Goal: Obtain resource: Download file/media

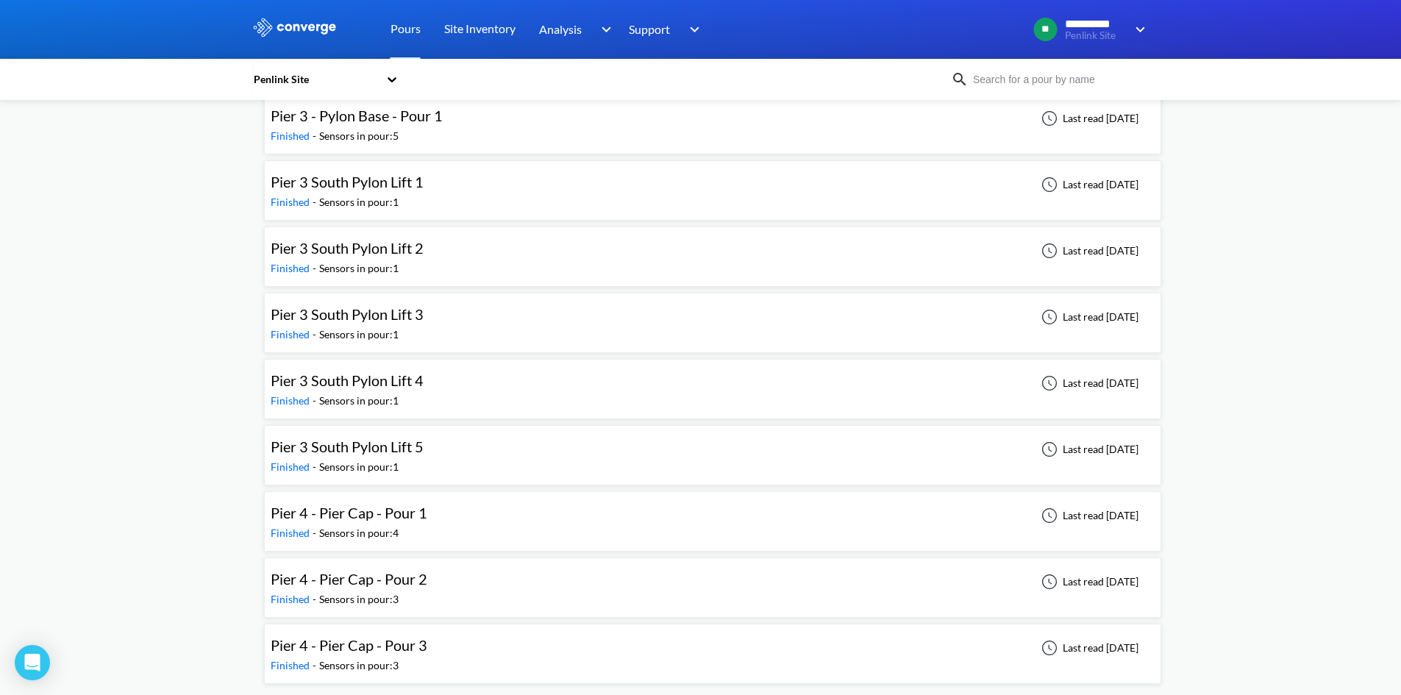
scroll to position [1212, 0]
click at [380, 516] on span "Pier 4 - Pier Cap - Pour 1" at bounding box center [349, 512] width 157 height 18
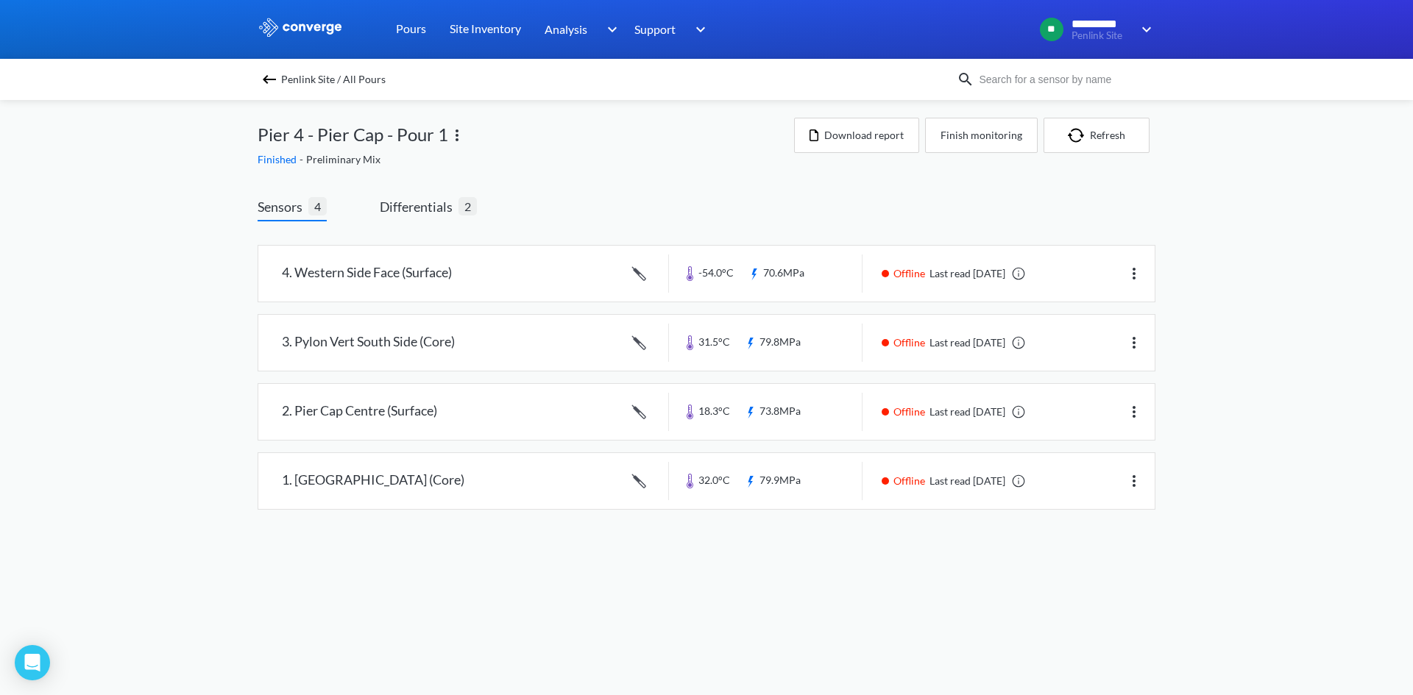
click at [1220, 265] on div "**********" at bounding box center [706, 269] width 1413 height 539
click at [861, 129] on button "Download report" at bounding box center [856, 135] width 125 height 35
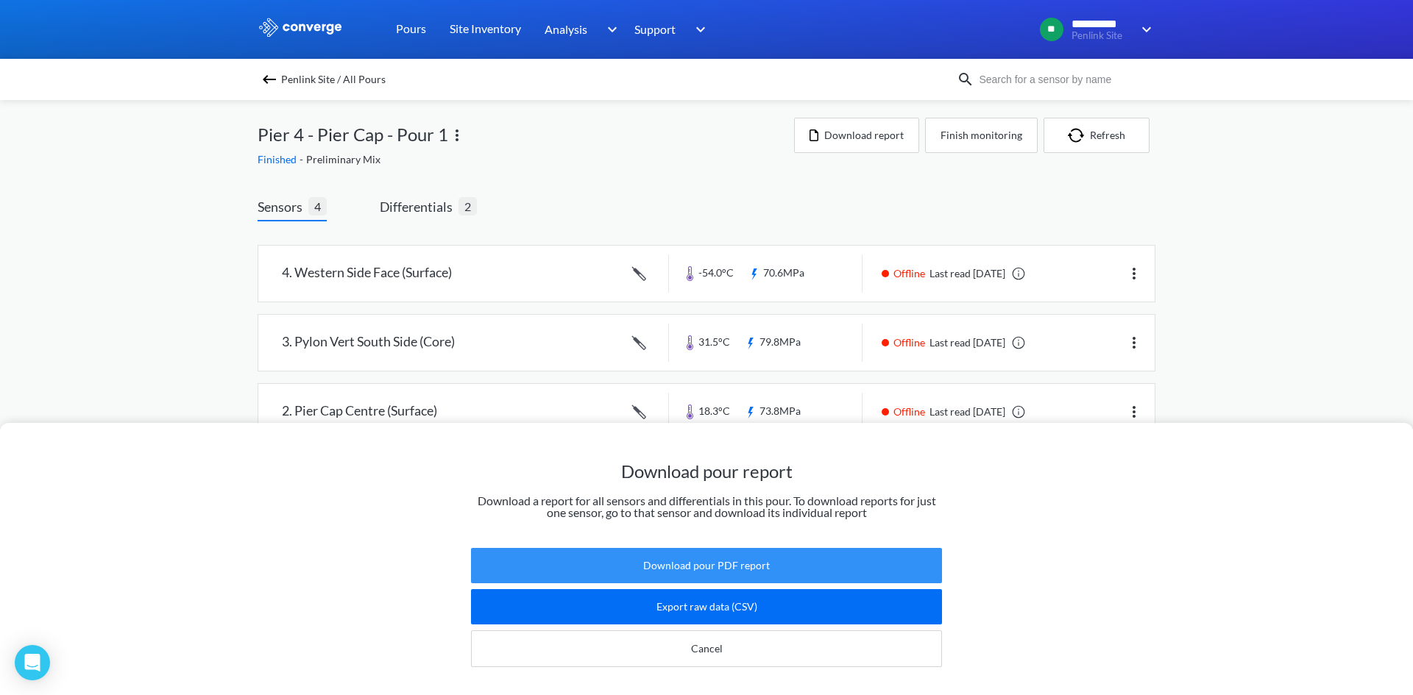
click at [737, 555] on button "Download pour PDF report" at bounding box center [706, 565] width 471 height 35
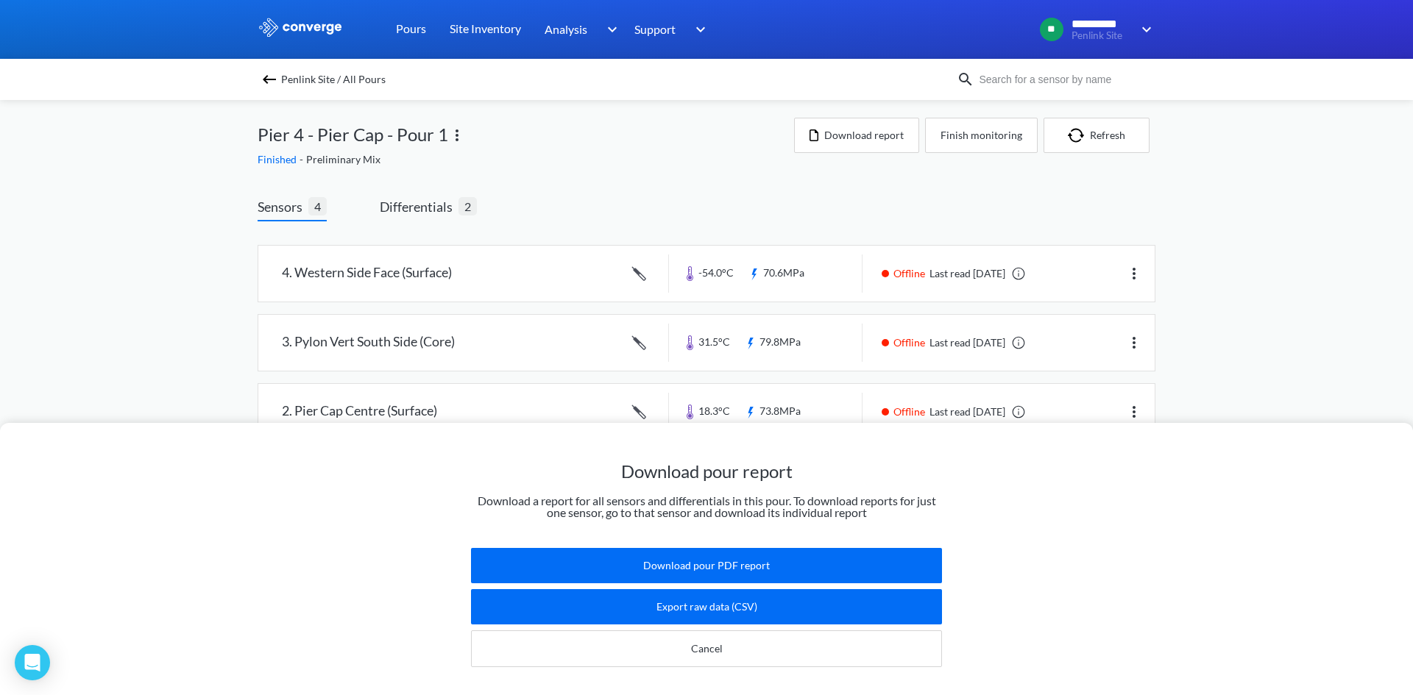
click at [1282, 209] on div "Download pour report Download a report for all sensors and differentials in thi…" at bounding box center [706, 347] width 1413 height 695
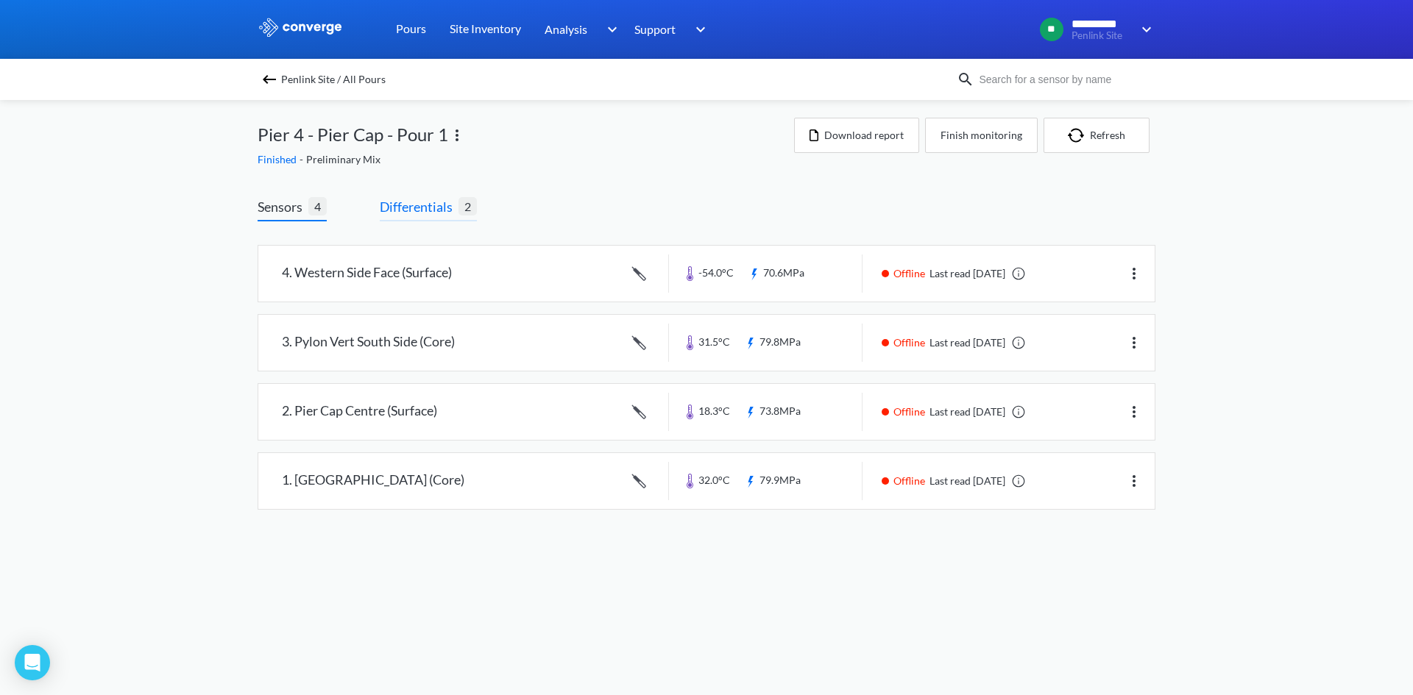
click at [444, 204] on span "Differentials" at bounding box center [419, 206] width 79 height 21
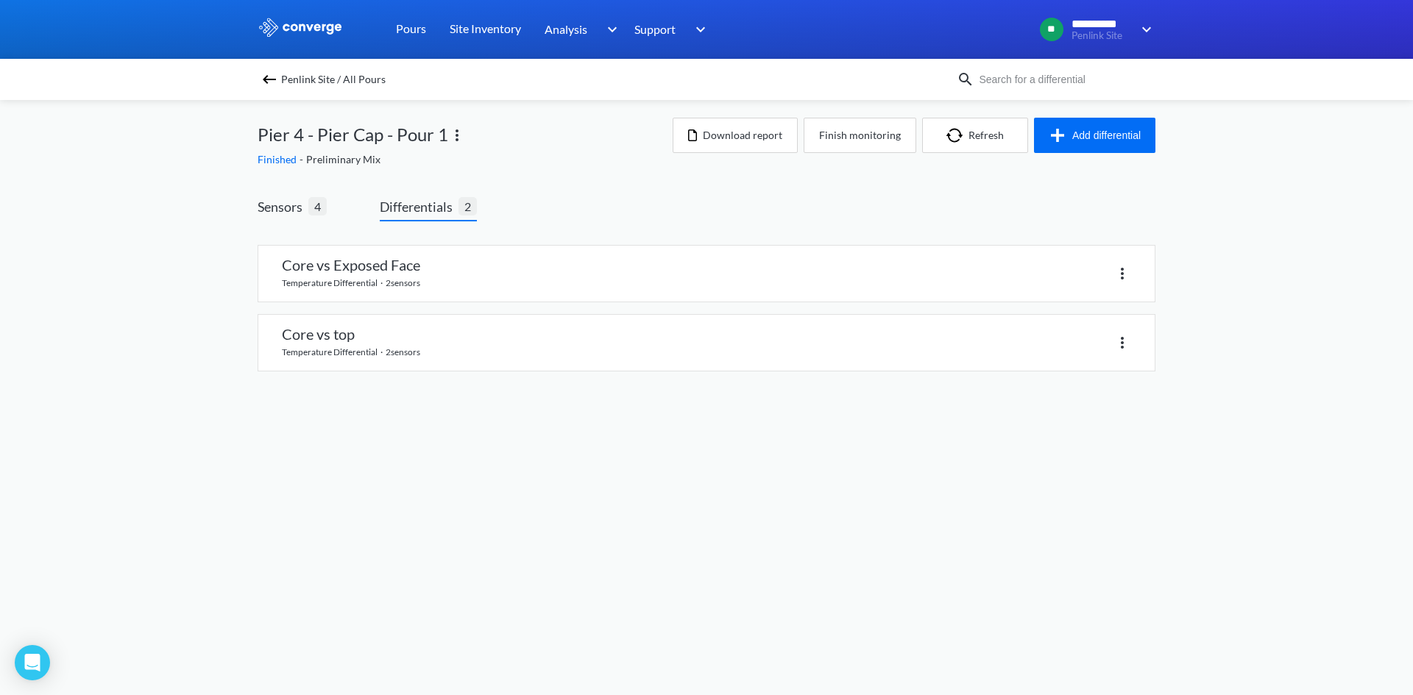
drag, startPoint x: 525, startPoint y: 433, endPoint x: 508, endPoint y: 427, distance: 17.0
click at [519, 425] on body "**********" at bounding box center [706, 347] width 1413 height 695
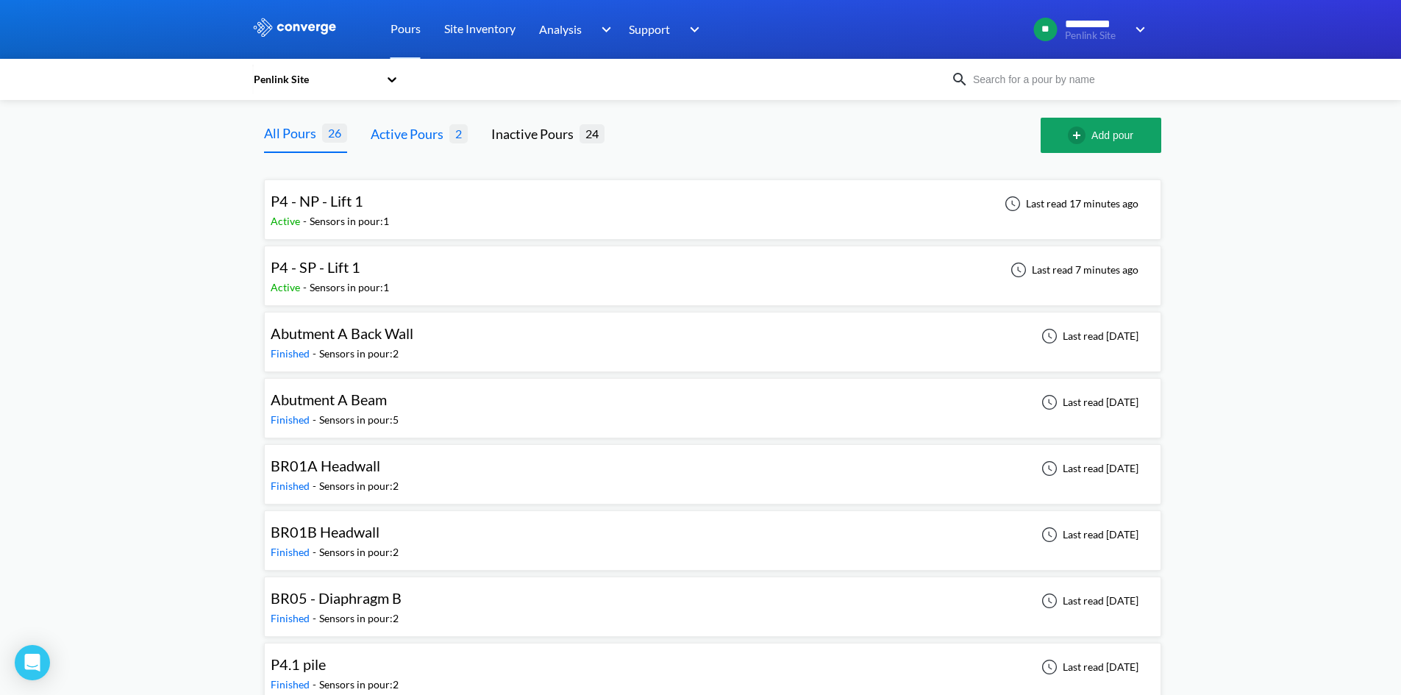
click at [433, 131] on div "Active Pours" at bounding box center [410, 134] width 79 height 21
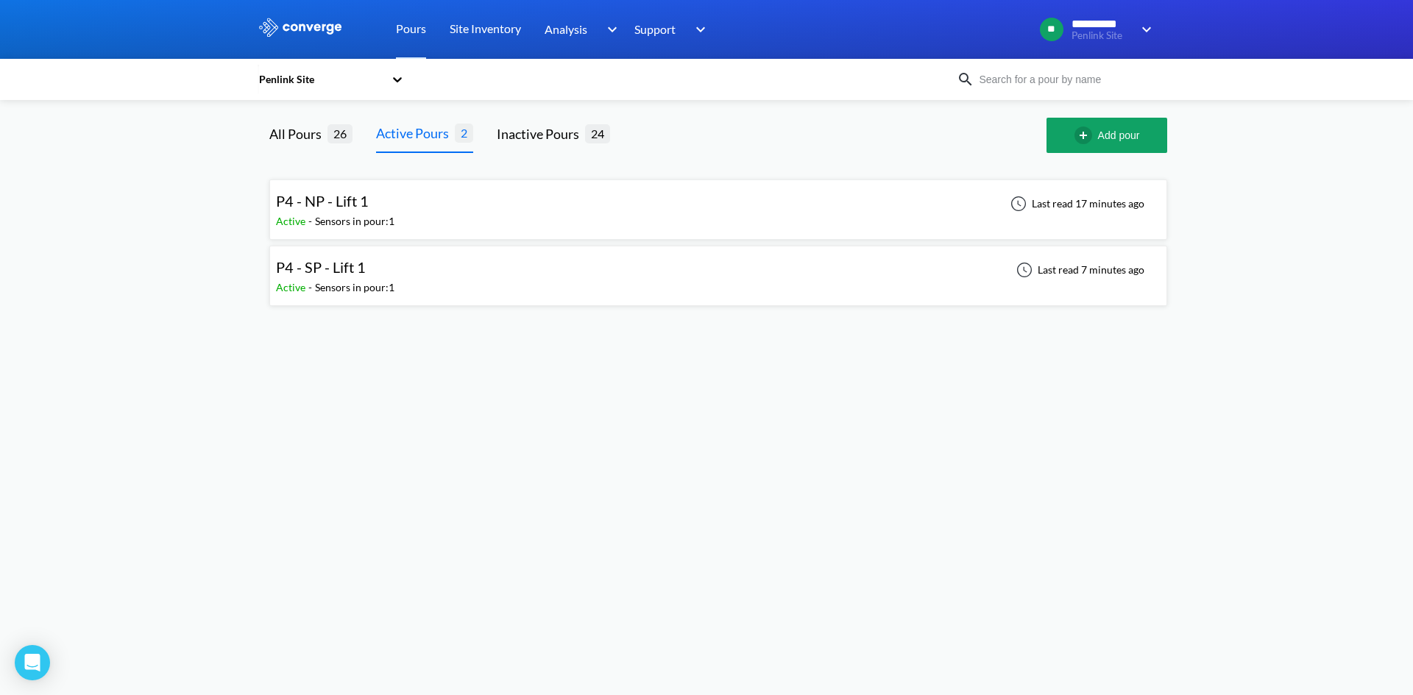
click at [344, 267] on span "P4 - SP - Lift 1" at bounding box center [321, 267] width 90 height 18
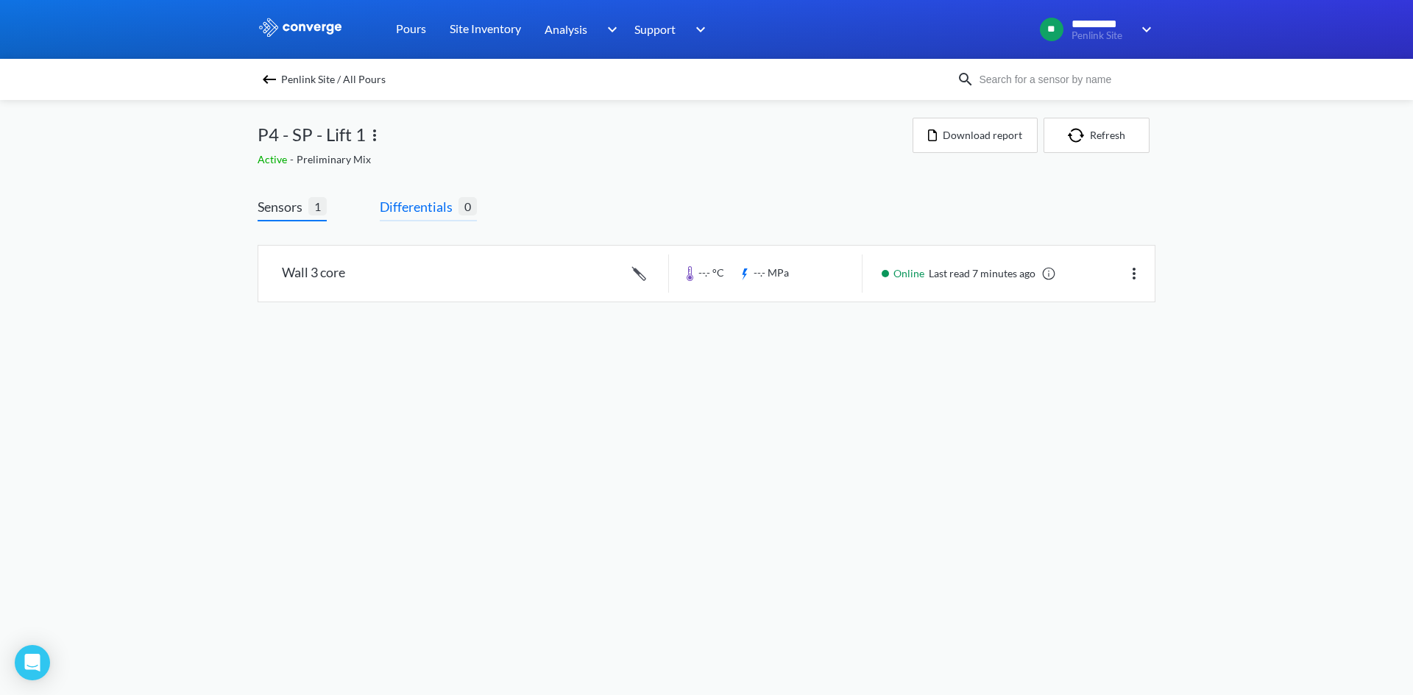
click at [431, 209] on span "Differentials" at bounding box center [419, 206] width 79 height 21
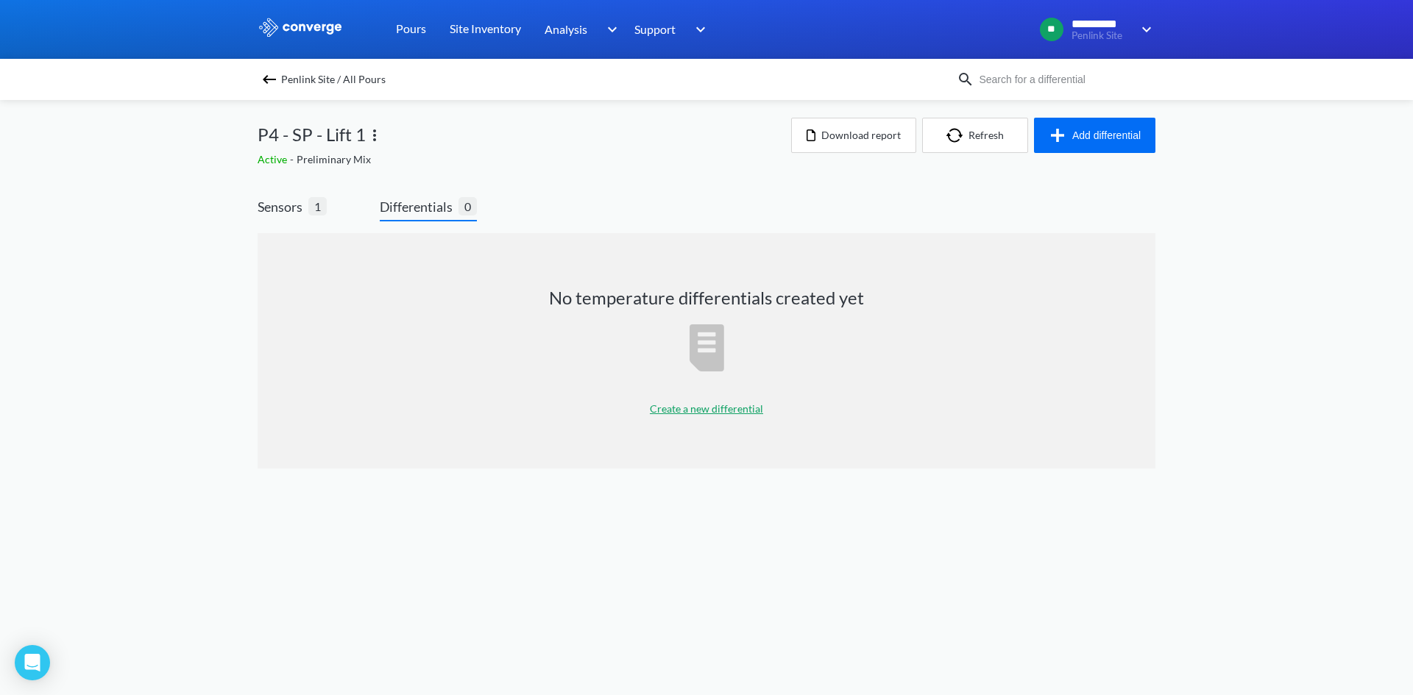
click at [688, 406] on p "Create a new differential" at bounding box center [706, 409] width 113 height 16
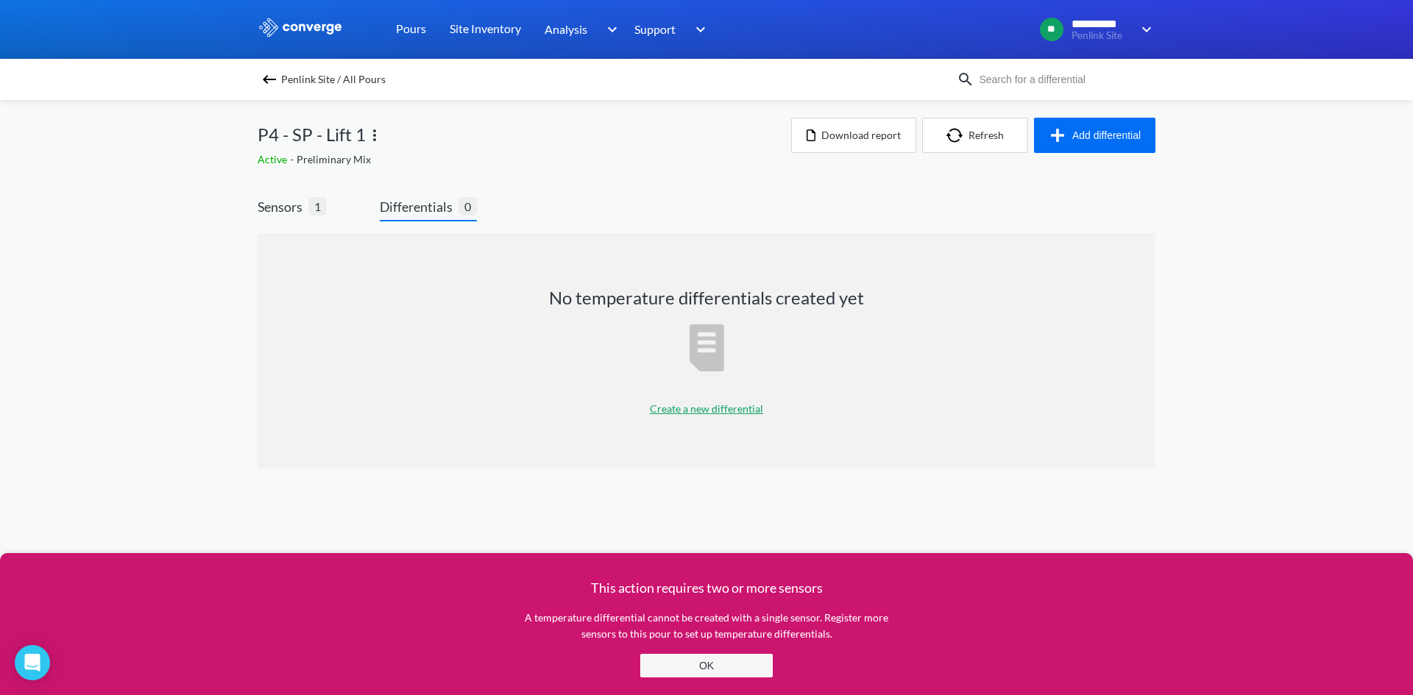
click at [667, 669] on button "OK" at bounding box center [706, 666] width 132 height 24
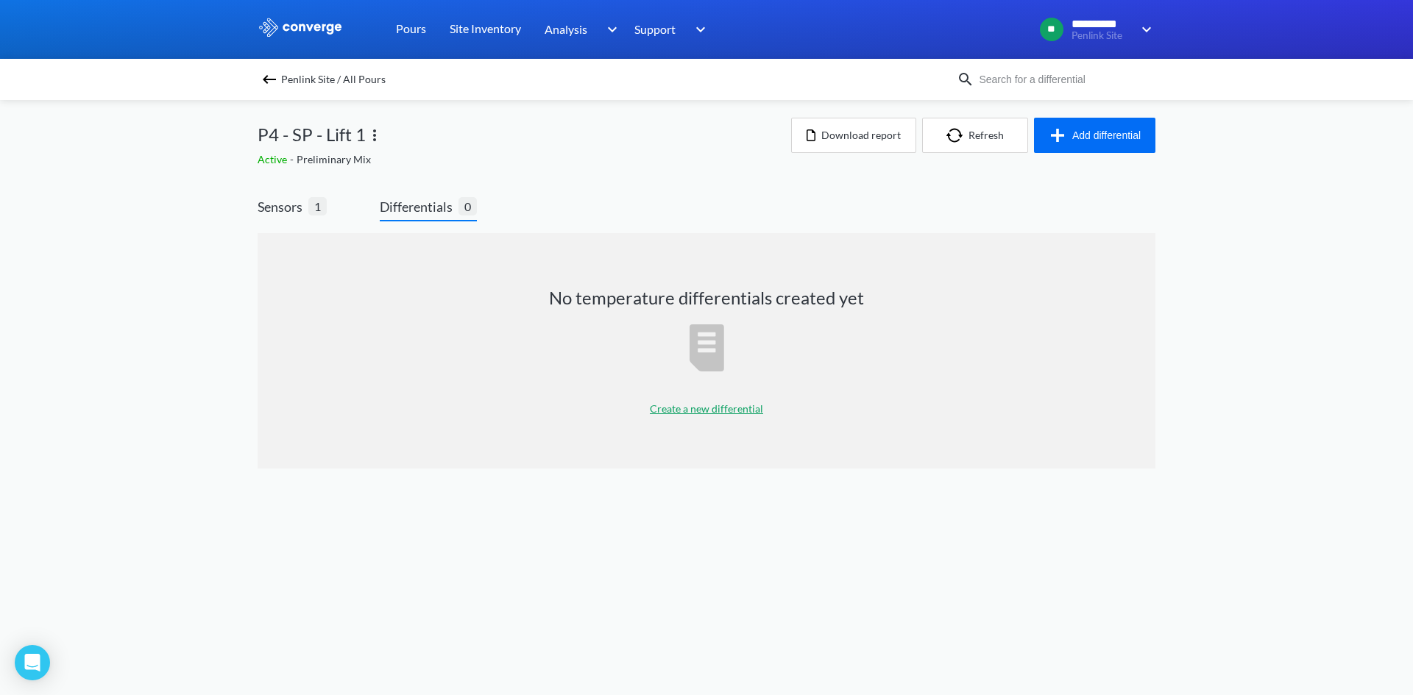
click at [681, 405] on p "Create a new differential" at bounding box center [706, 409] width 113 height 16
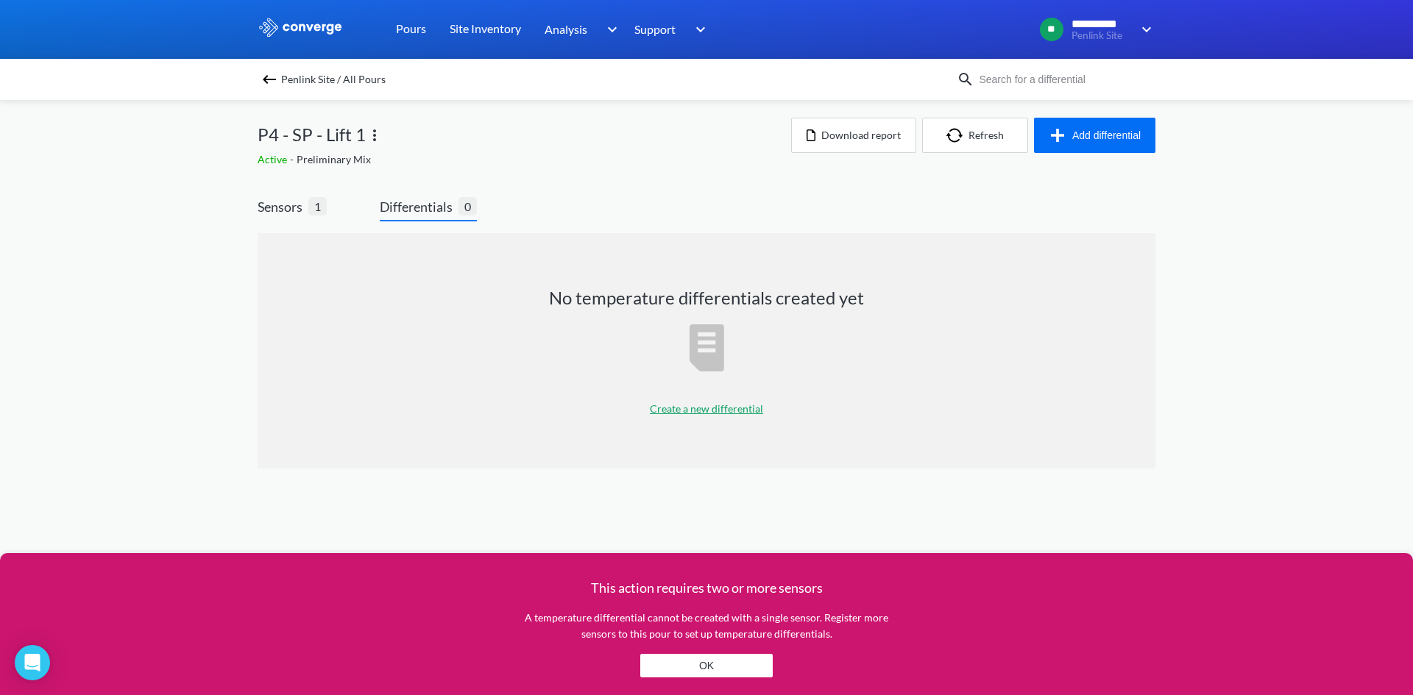
click at [714, 658] on button "OK" at bounding box center [706, 666] width 132 height 24
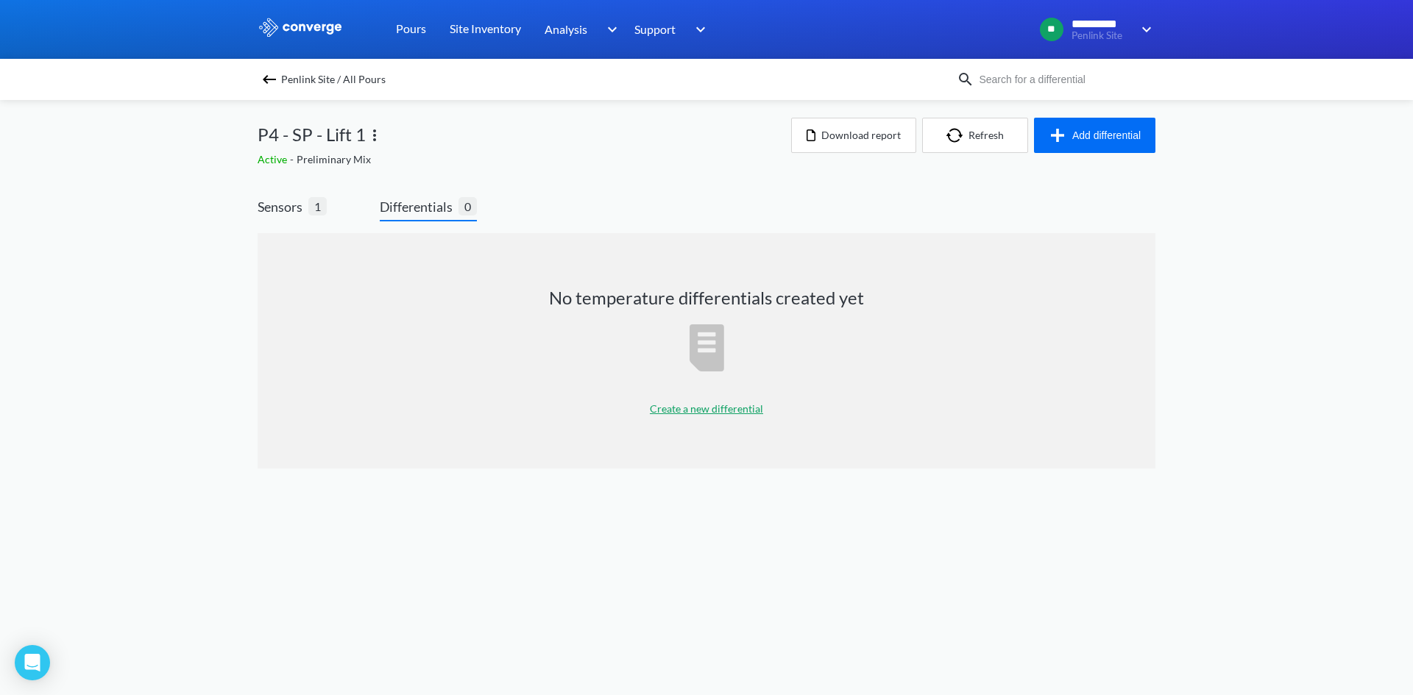
drag, startPoint x: 487, startPoint y: 461, endPoint x: 289, endPoint y: 269, distance: 276.3
click at [477, 438] on div "No temperature differentials created yet Create a new differential" at bounding box center [706, 350] width 898 height 235
click at [271, 77] on img at bounding box center [269, 80] width 18 height 18
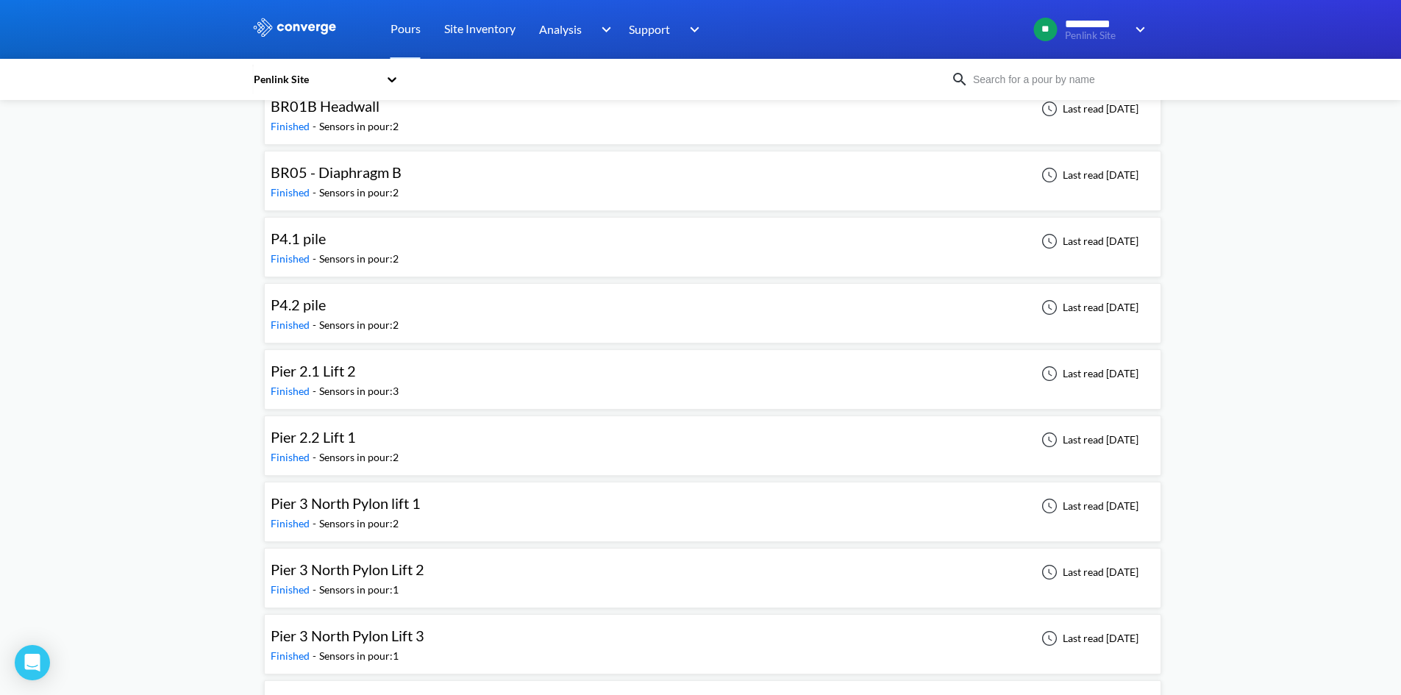
scroll to position [294, 0]
